Goal: Navigation & Orientation: Find specific page/section

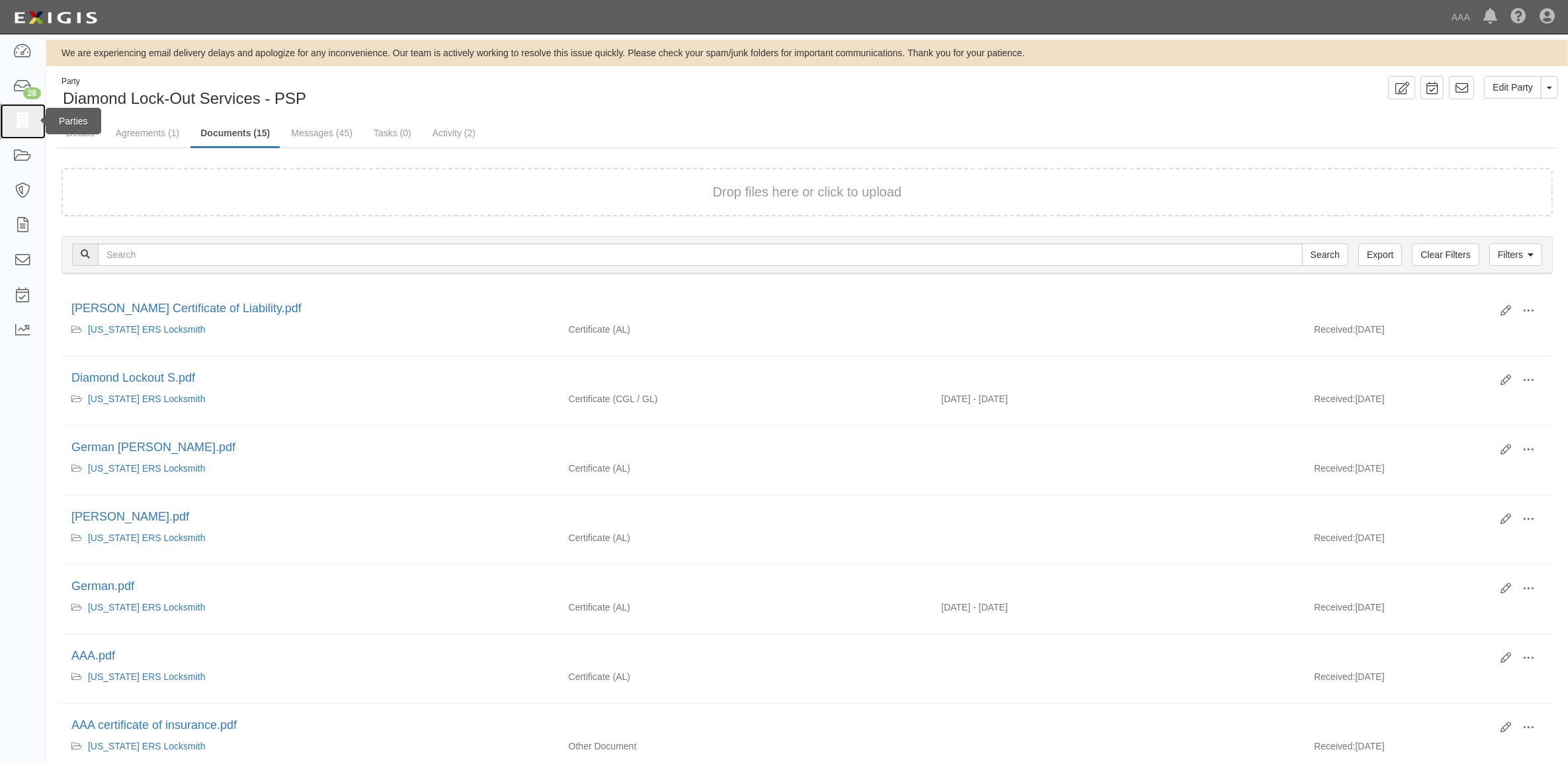
click at [15, 131] on link at bounding box center [23, 121] width 45 height 35
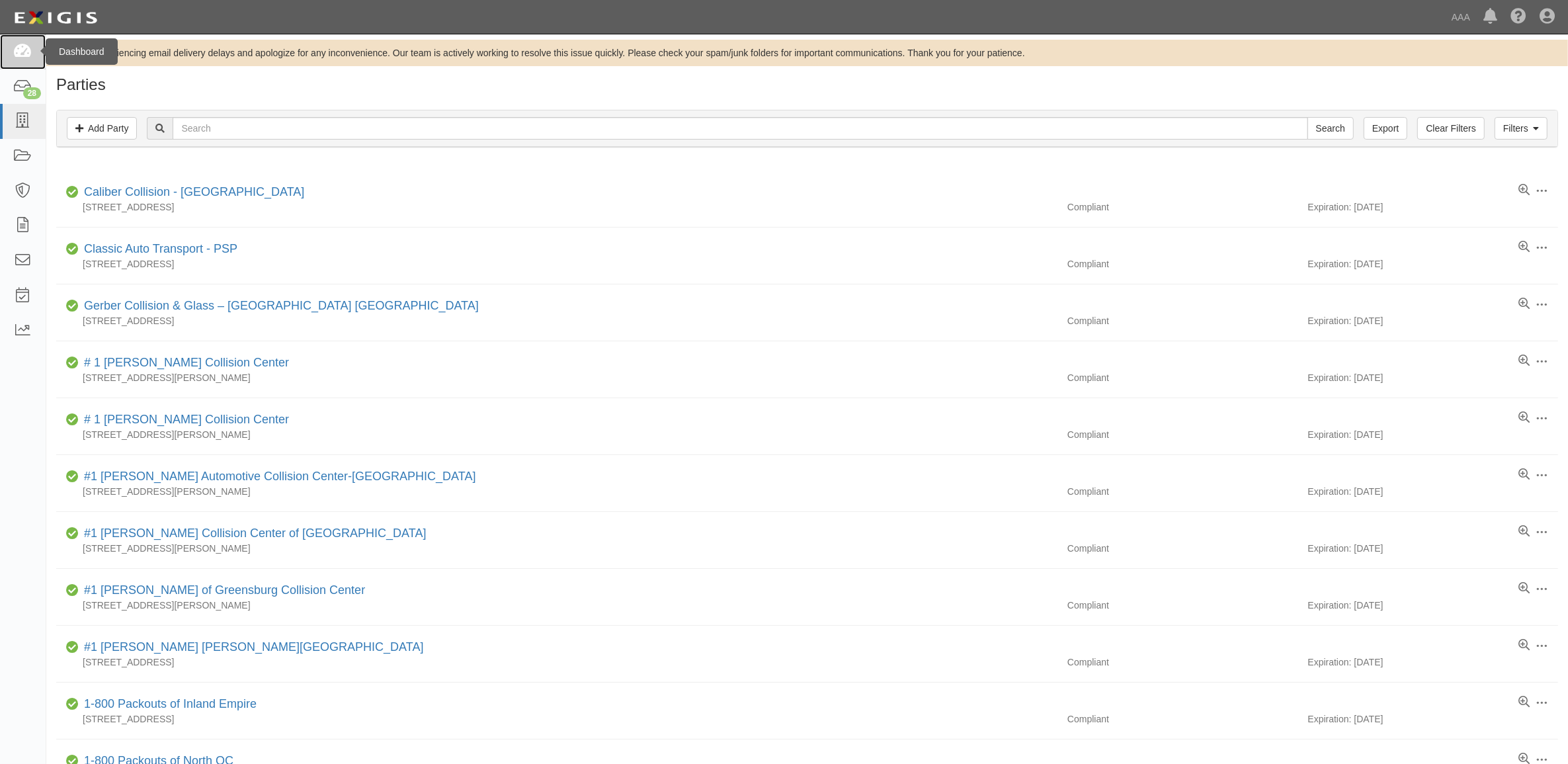
click at [24, 52] on icon at bounding box center [22, 52] width 19 height 15
